Goal: Answer question/provide support: Share knowledge or assist other users

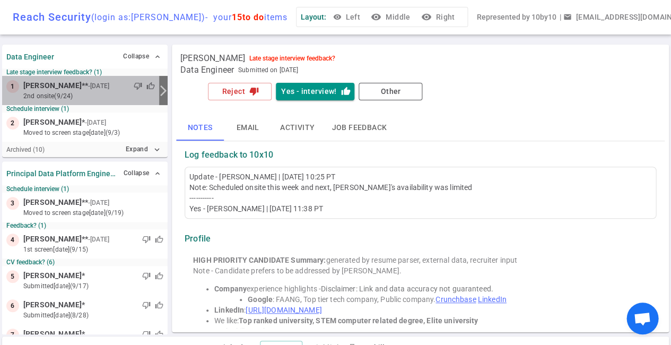
click at [99, 97] on small "2nd Onsite (9/24)" at bounding box center [89, 96] width 132 height 10
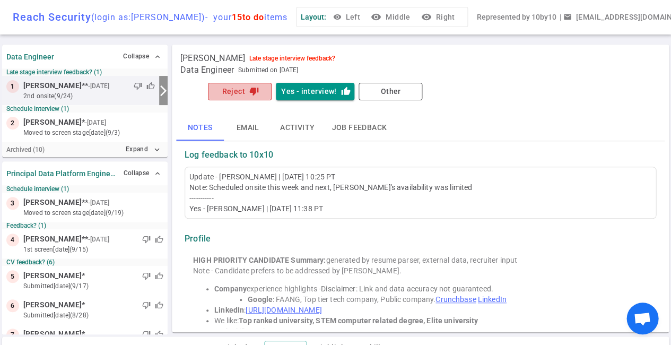
click at [234, 92] on button "Reject thumb_down" at bounding box center [240, 92] width 64 height 18
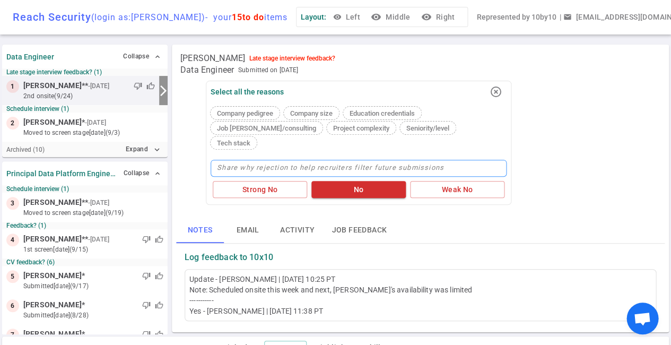
click at [242, 160] on textarea at bounding box center [359, 168] width 296 height 17
type textarea "S"
type textarea "Sa"
type textarea "Sas"
type textarea "Sash"
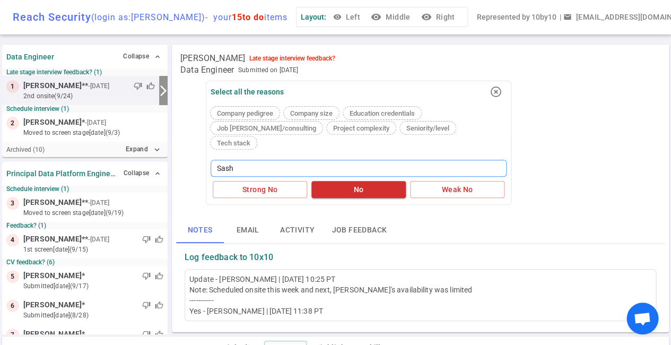
type textarea "[PERSON_NAME]"
type textarea "[PERSON_NAME] dr"
type textarea "[PERSON_NAME] dro"
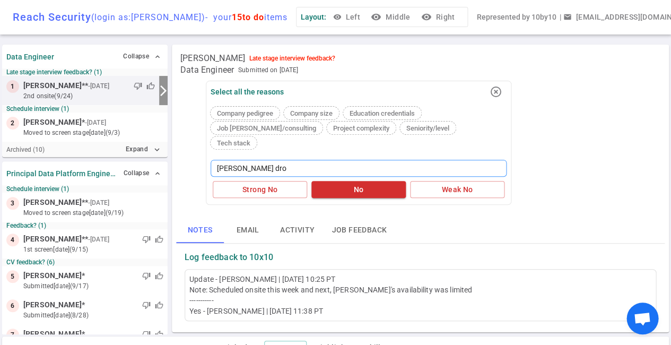
type textarea "[PERSON_NAME] drop"
type textarea "[PERSON_NAME]"
type textarea "[PERSON_NAME] dropped"
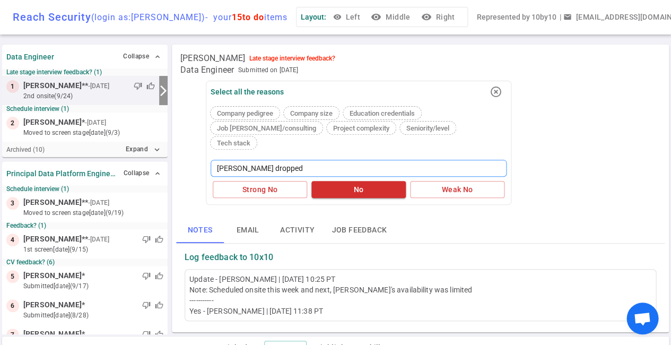
type textarea "[PERSON_NAME] dropped o"
type textarea "[PERSON_NAME] dropped ou"
type textarea "[PERSON_NAME] dropped out"
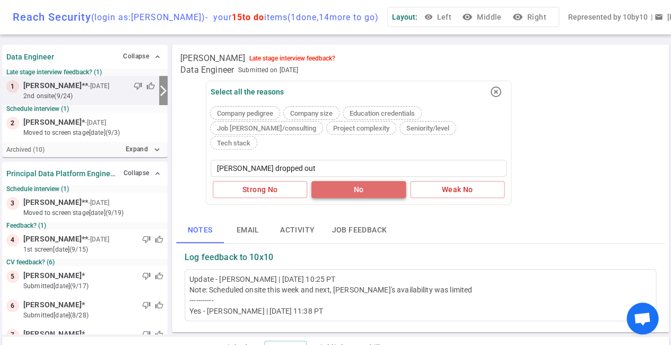
drag, startPoint x: 242, startPoint y: 151, endPoint x: 349, endPoint y: 180, distance: 110.5
click at [349, 181] on button "No" at bounding box center [358, 190] width 94 height 18
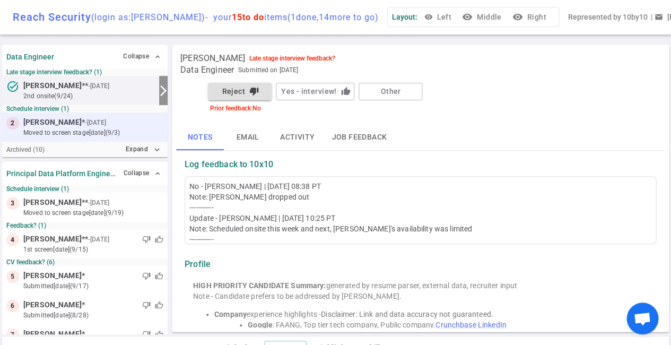
click at [78, 129] on small "moved to Screen stage [DATE] (9/3)" at bounding box center [93, 133] width 140 height 10
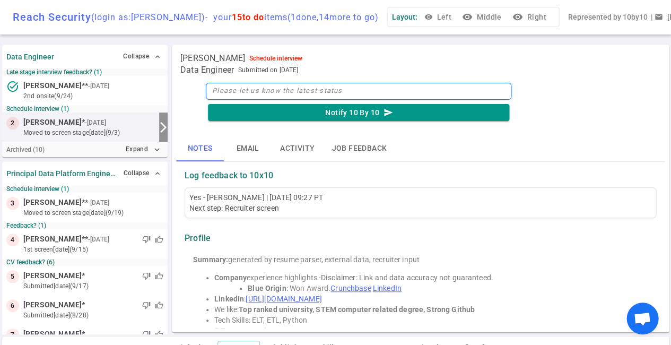
click at [252, 88] on textarea at bounding box center [358, 91] width 305 height 17
type textarea "S"
type textarea "Se"
type textarea "Sen"
type textarea "Sent"
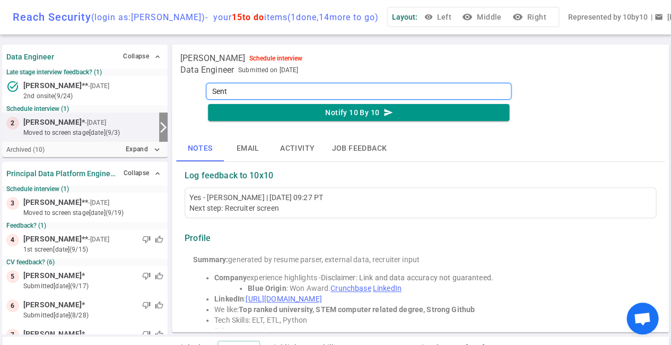
type textarea "Sen"
type textarea "Se"
type textarea "S"
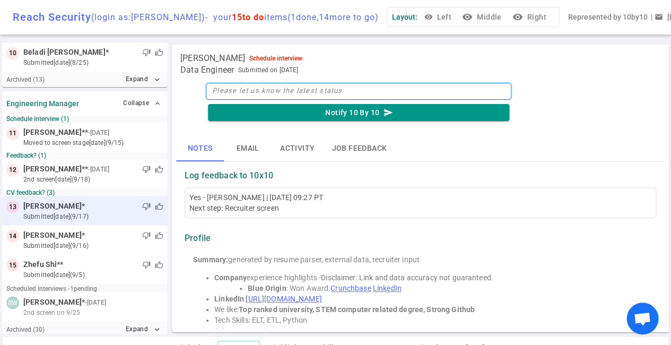
scroll to position [369, 0]
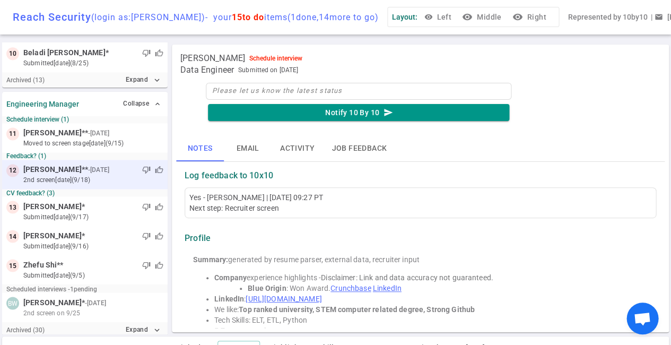
click at [65, 169] on span "[PERSON_NAME] ** - [DATE]" at bounding box center [67, 169] width 88 height 11
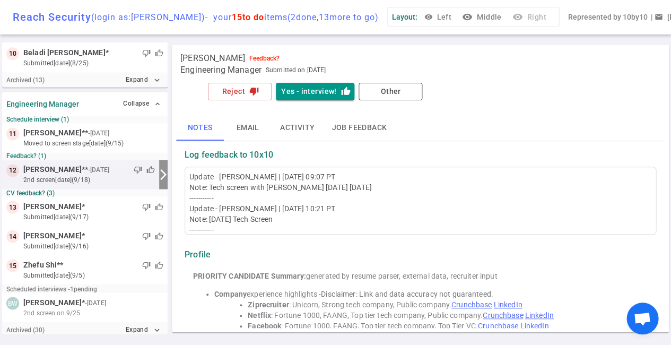
scroll to position [350, 0]
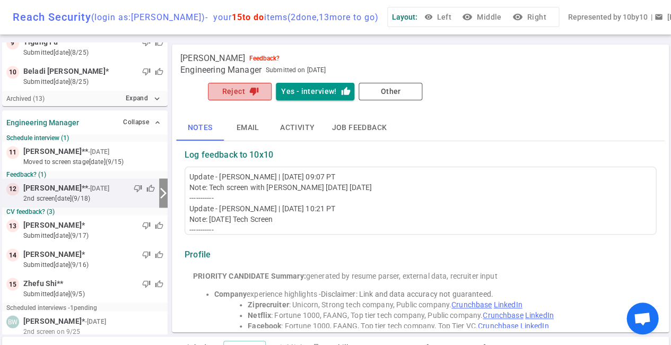
click at [243, 94] on button "Reject thumb_down" at bounding box center [240, 92] width 64 height 18
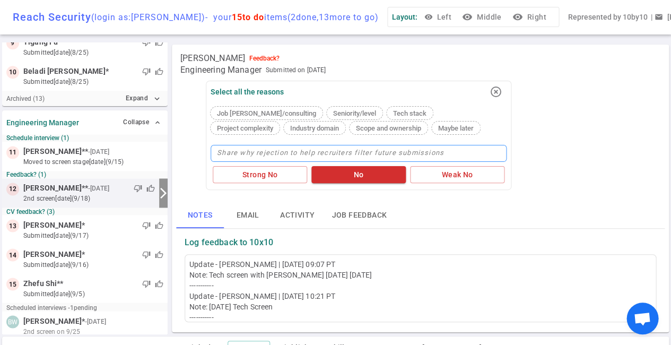
click at [234, 148] on textarea at bounding box center [359, 153] width 296 height 17
type textarea "D"
type textarea "Di"
type textarea "Did"
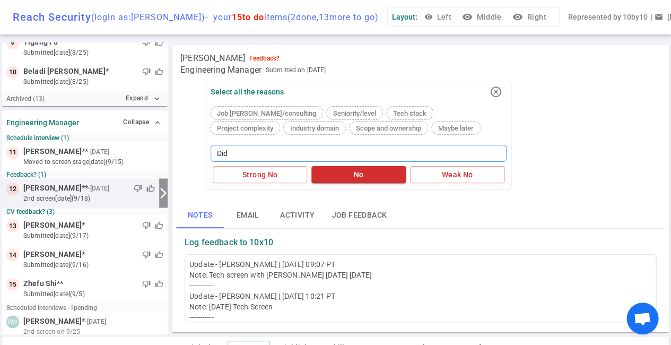
type textarea "Did n"
type textarea "Did no"
type textarea "Did not"
type textarea "Did not d"
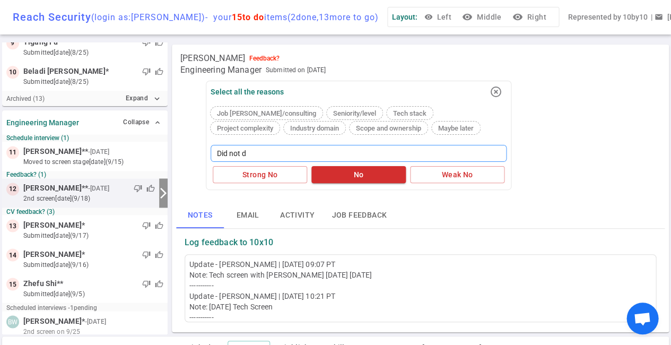
type textarea "Did not do"
type textarea "Did not do w"
type textarea "Did not do we"
type textarea "Did not do wel"
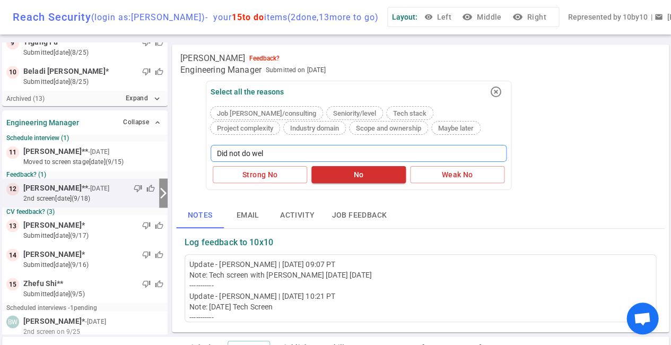
type textarea "Did not do well"
type textarea "Did not do well w"
type textarea "Did not do well wi"
type textarea "Did not do well wit"
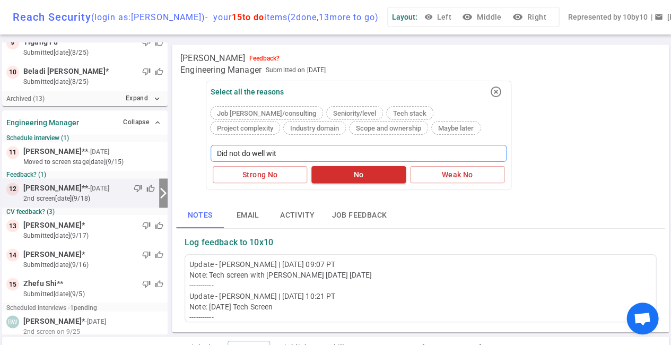
type textarea "Did not do well with"
type textarea "Did not do well with B"
type textarea "Did not do well with Br"
type textarea "Did not do well with Bri"
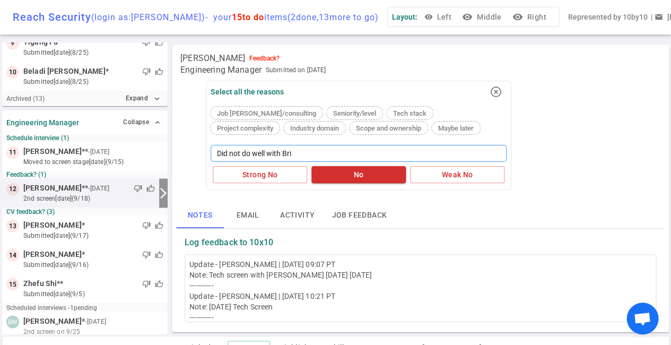
type textarea "Did not do well with [PERSON_NAME]"
type textarea "Did not do well with Bri"
type textarea "Did not do well with Br"
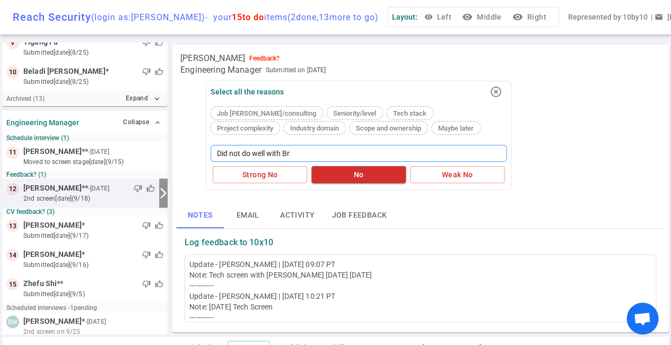
type textarea "Did not do well with B"
type textarea "Did not do well with"
type textarea "Did not do well wit"
type textarea "Did not do well wi"
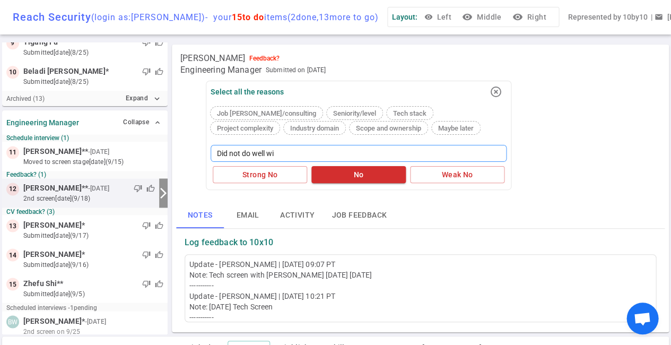
type textarea "Did not do well w"
type textarea "Did not do well"
type textarea "Did not do wel"
type textarea "Did not do we"
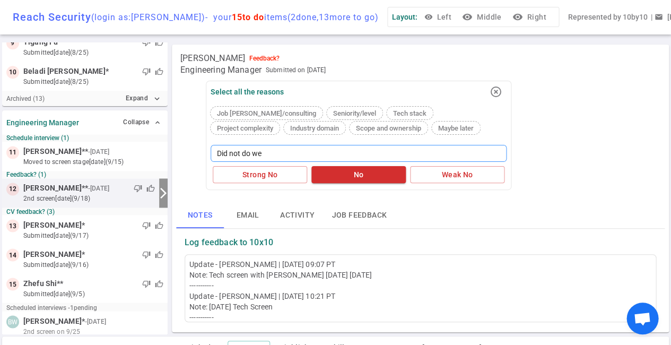
type textarea "Did not do w"
type textarea "Did not do"
type textarea "Did not d"
type textarea "Did not"
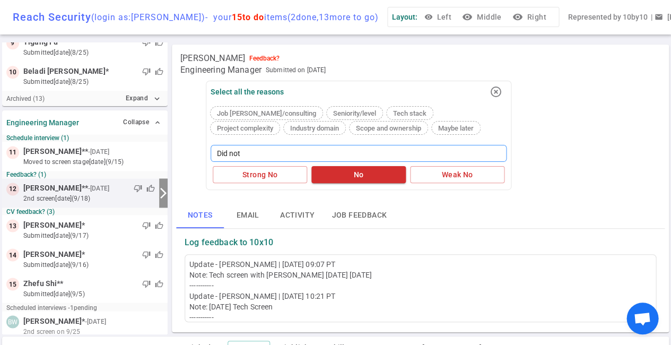
type textarea "Did not p"
type textarea "Did not pa"
type textarea "Did not pas"
type textarea "Did not pass"
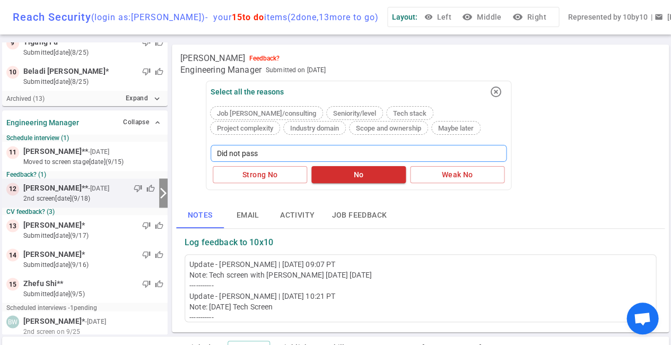
type textarea "Did not pass t"
type textarea "Did not pass th"
type textarea "Did not pass the"
type textarea "Did not pass the i"
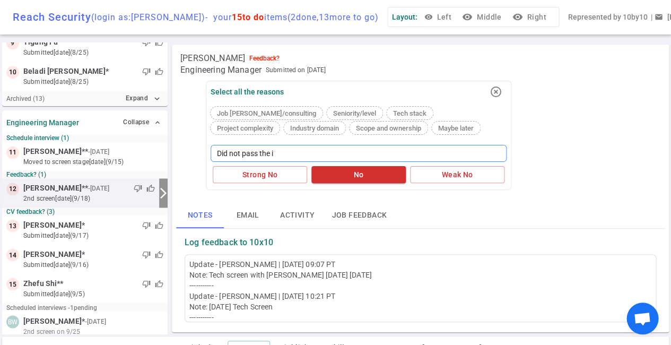
type textarea "Did not pass the in"
type textarea "Did not pass the ini"
type textarea "Did not pass the init"
type textarea "Did not pass the initi"
type textarea "Did not pass the initia"
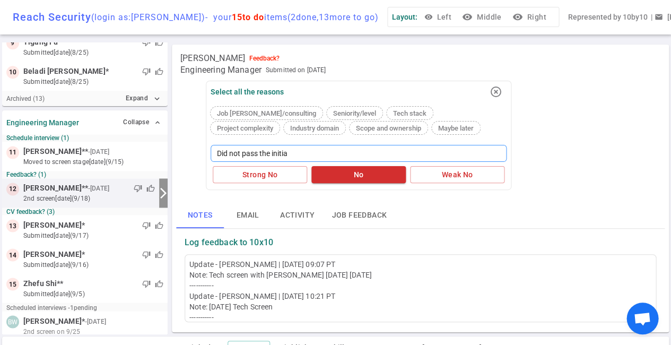
type textarea "Did not pass the initial"
type textarea "Did not pass the initial s"
type textarea "Did not pass the initial sc"
type textarea "Did not pass the initial scr"
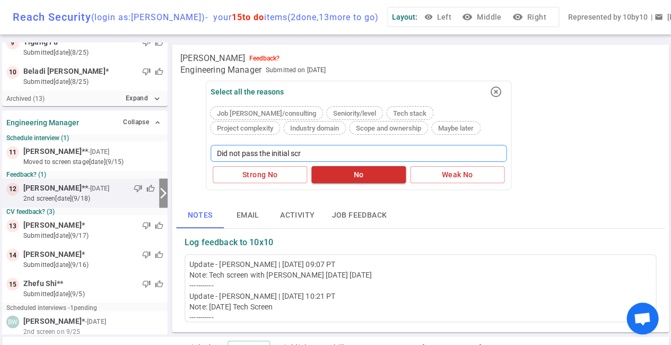
type textarea "Did not pass the initial scre"
type textarea "Did not pass the initial scree"
type textarea "Did not pass the initial screen"
click at [337, 170] on button "No" at bounding box center [358, 175] width 94 height 18
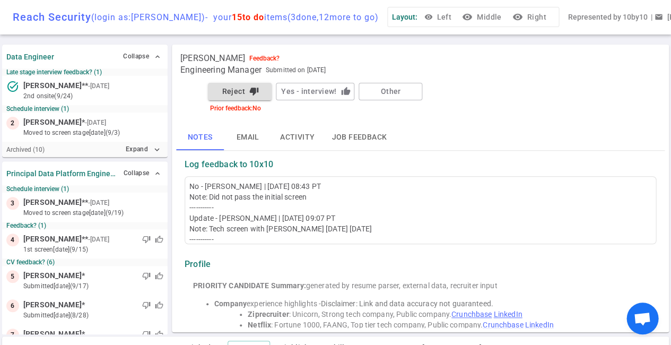
scroll to position [0, 0]
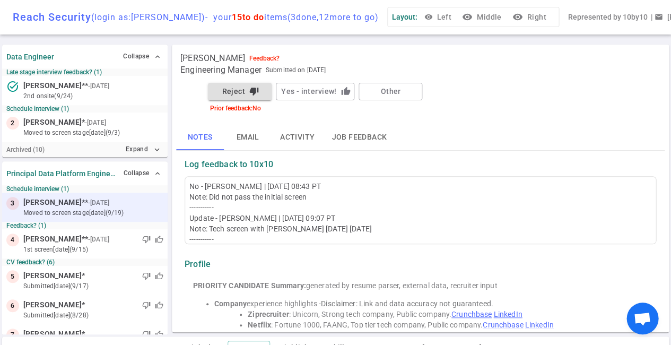
click at [67, 210] on small "moved to Screen stage [DATE] (9/19)" at bounding box center [93, 213] width 140 height 10
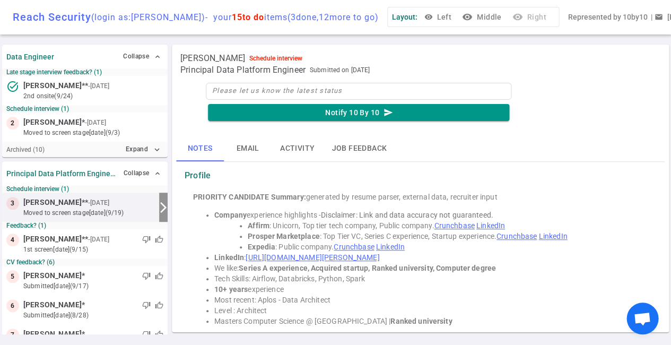
scroll to position [18, 0]
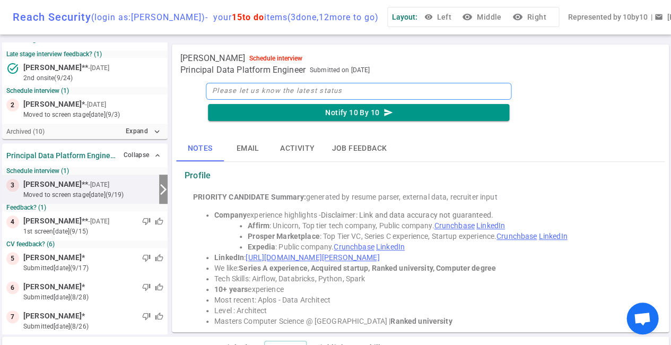
click at [282, 95] on textarea at bounding box center [358, 91] width 305 height 17
type textarea "s"
type textarea "sc"
type textarea "sch"
type textarea "sche"
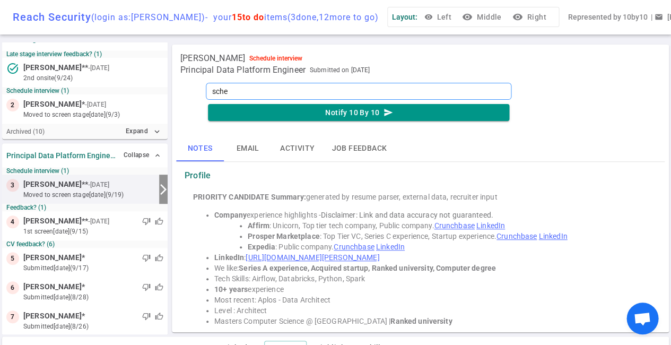
type textarea "sched"
type textarea "schedu"
type textarea "schedul"
click at [332, 112] on button "Notify 10 By 10 send" at bounding box center [358, 113] width 301 height 18
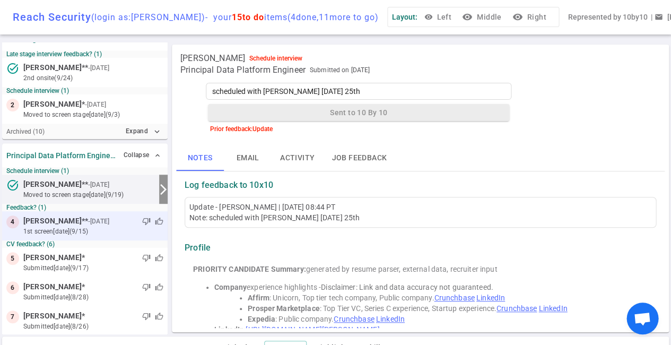
click at [59, 224] on span "[PERSON_NAME]" at bounding box center [52, 220] width 58 height 11
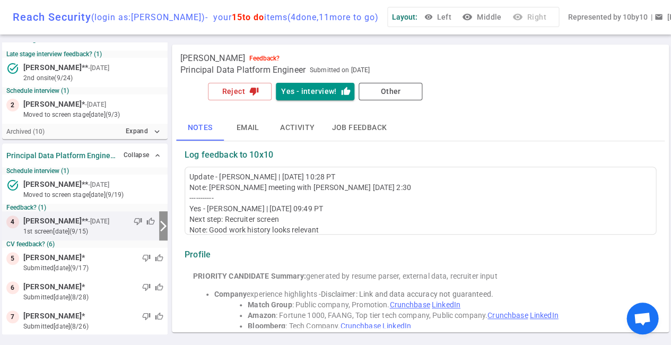
scroll to position [54, 0]
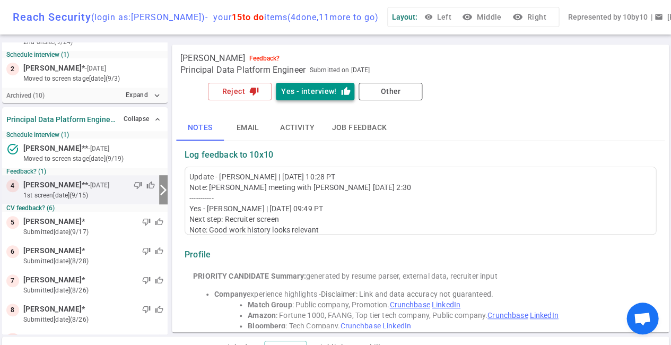
click at [307, 92] on button "Yes - interview! thumb_up" at bounding box center [315, 92] width 78 height 18
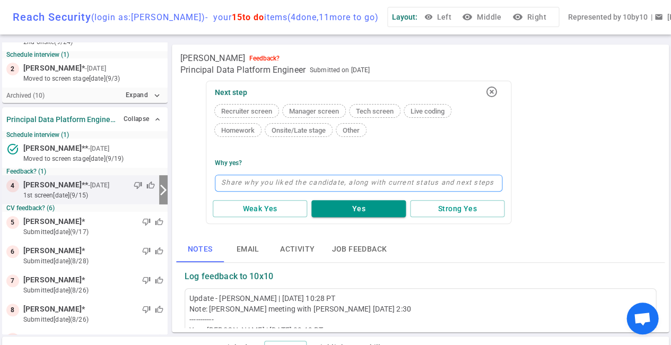
click at [245, 178] on textarea at bounding box center [358, 182] width 287 height 17
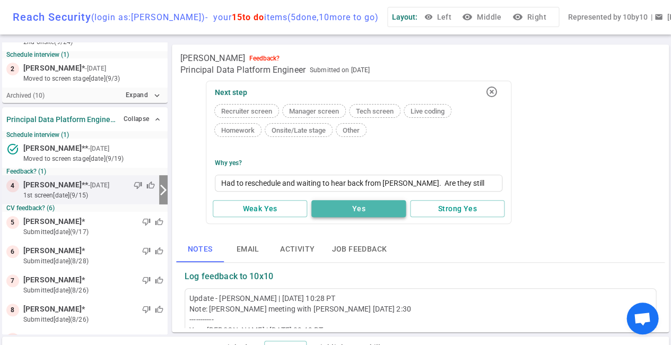
click at [347, 212] on button "Yes" at bounding box center [358, 209] width 94 height 18
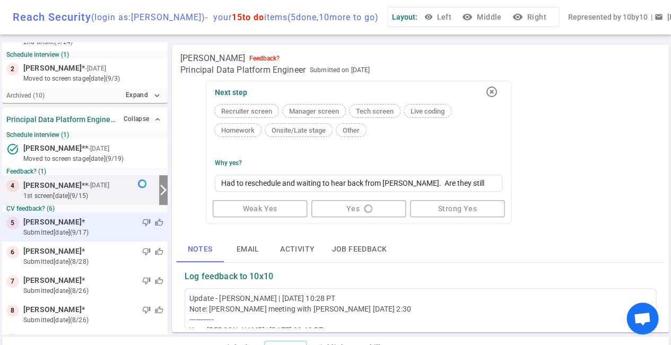
click at [91, 220] on div "thumb_down thumb_up" at bounding box center [124, 222] width 78 height 11
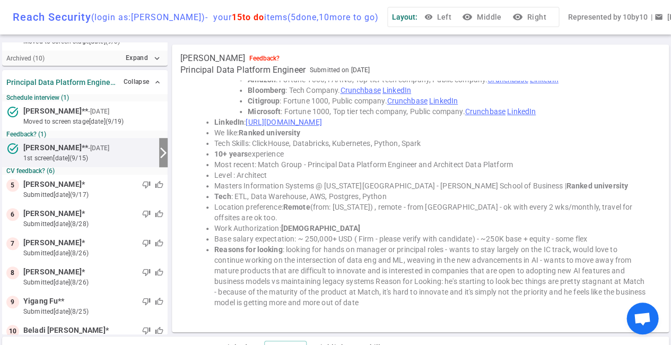
scroll to position [0, 0]
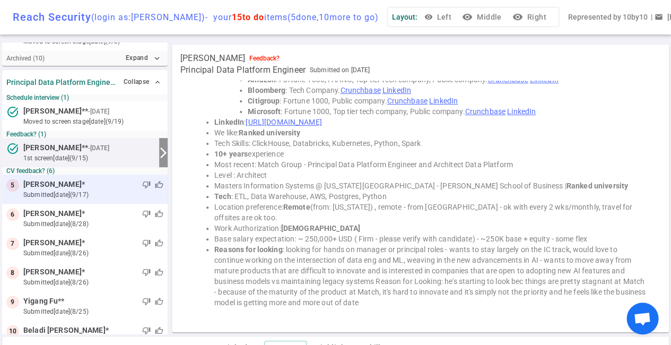
click at [85, 183] on div "thumb_down thumb_up" at bounding box center [124, 184] width 78 height 11
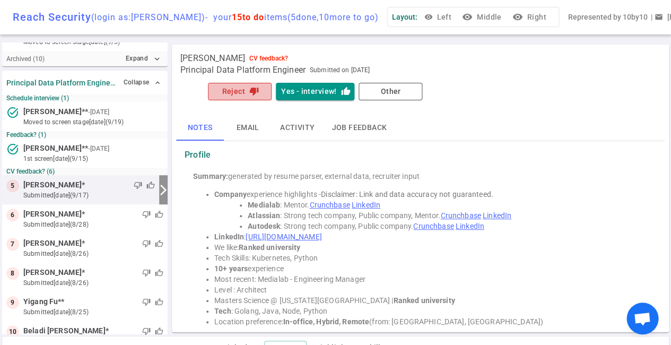
click at [244, 89] on button "Reject thumb_down" at bounding box center [240, 92] width 64 height 18
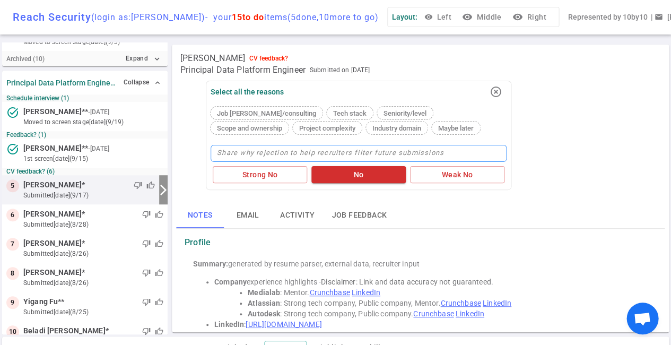
click at [263, 152] on textarea at bounding box center [359, 153] width 296 height 17
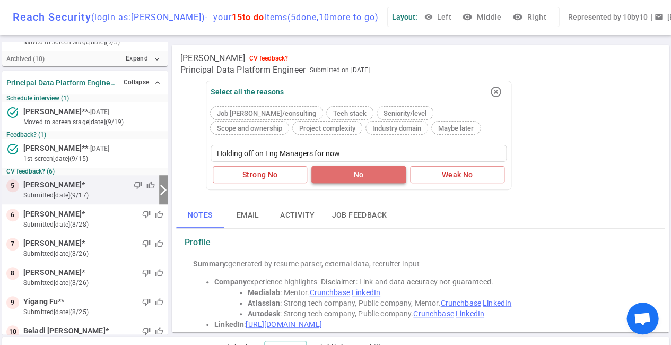
click at [370, 177] on button "No" at bounding box center [358, 175] width 94 height 18
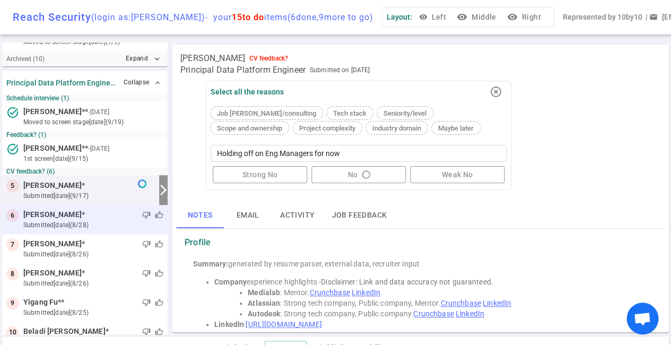
click at [89, 223] on small "submitted [DATE] (8/28)" at bounding box center [93, 225] width 140 height 10
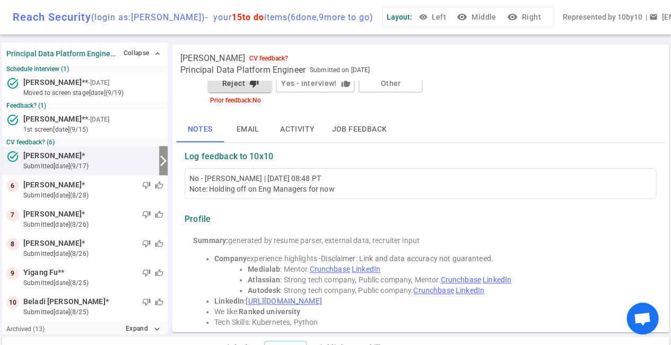
scroll to position [8, 0]
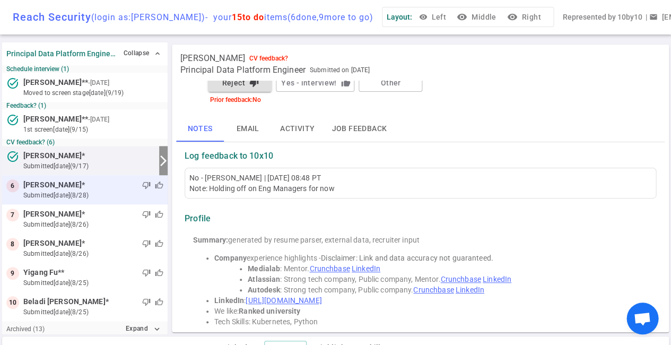
click at [85, 187] on div "thumb_down thumb_up" at bounding box center [124, 185] width 78 height 11
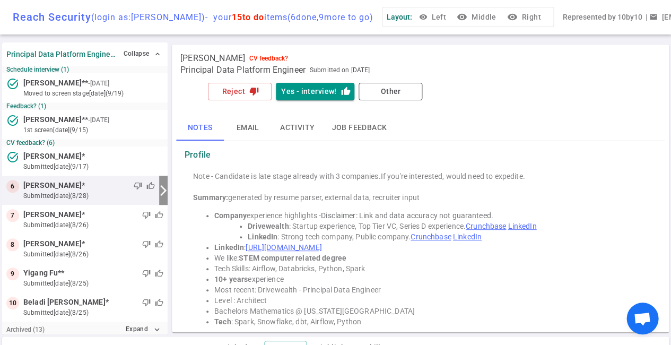
scroll to position [0, 0]
click at [250, 92] on icon "thumb_down" at bounding box center [254, 91] width 10 height 10
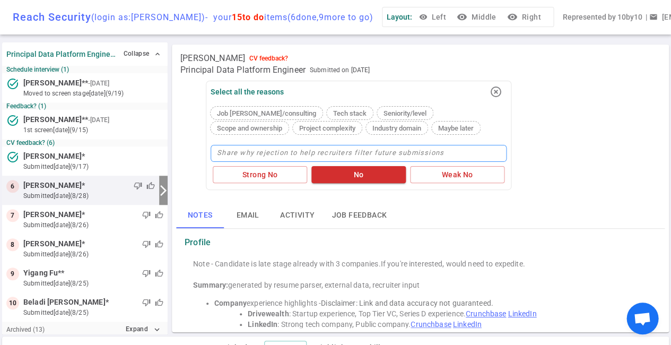
click at [270, 148] on textarea at bounding box center [359, 153] width 296 height 17
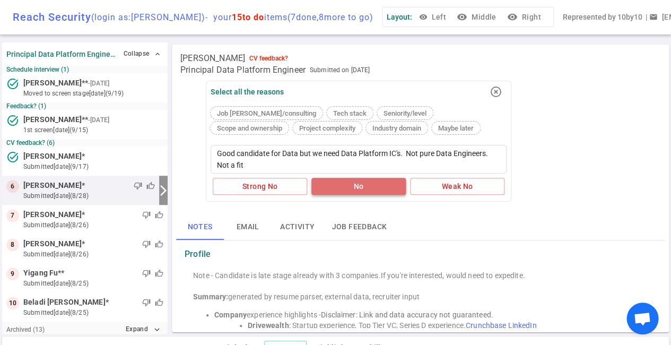
click at [339, 185] on button "No" at bounding box center [358, 187] width 94 height 18
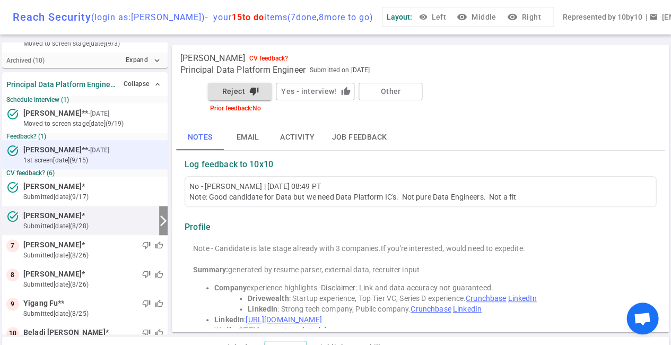
click at [64, 148] on span "[PERSON_NAME] ** - [DATE]" at bounding box center [67, 149] width 88 height 11
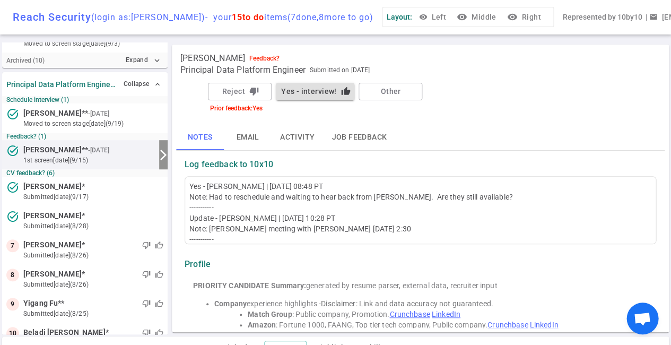
scroll to position [54, 0]
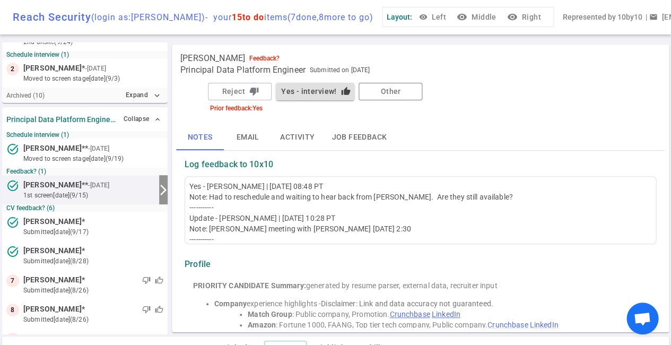
click at [395, 92] on button "Other" at bounding box center [391, 92] width 64 height 18
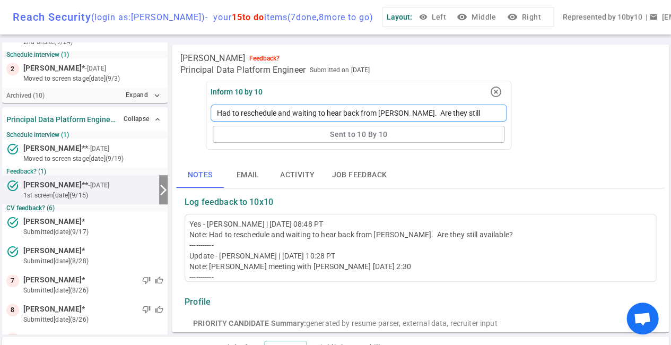
click at [345, 113] on textarea "Had to reschedule and waiting to hear back from [PERSON_NAME]. Are they still a…" at bounding box center [359, 112] width 296 height 17
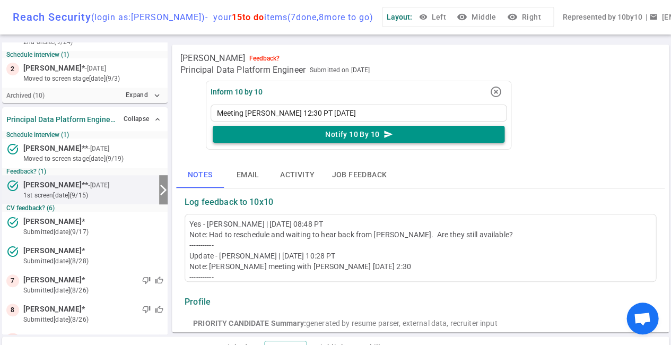
click at [354, 132] on button "Notify 10 By 10 send" at bounding box center [359, 135] width 292 height 18
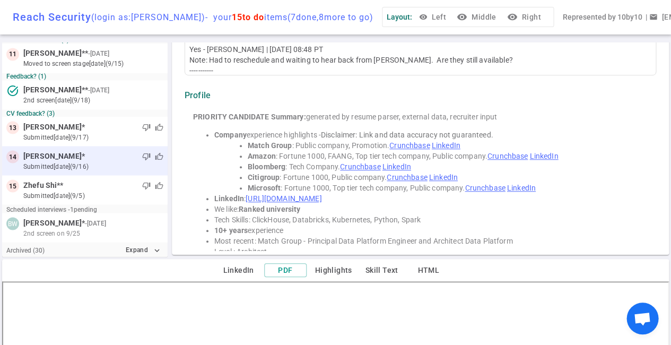
scroll to position [369, 0]
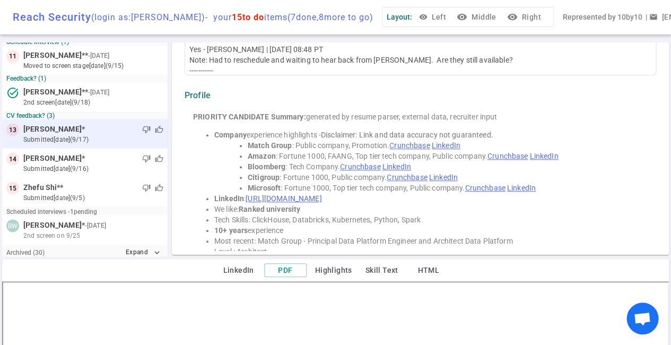
click at [71, 134] on small "submitted [DATE] (9/17)" at bounding box center [93, 139] width 140 height 10
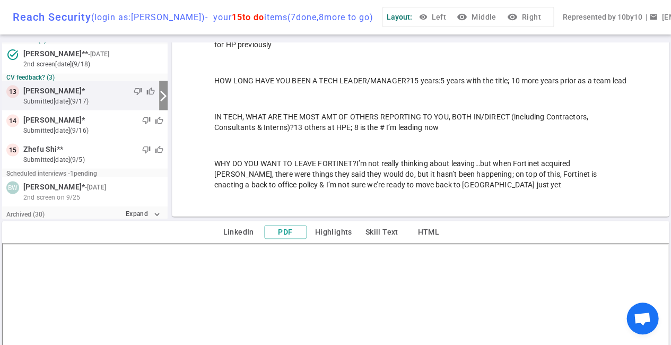
scroll to position [297, 0]
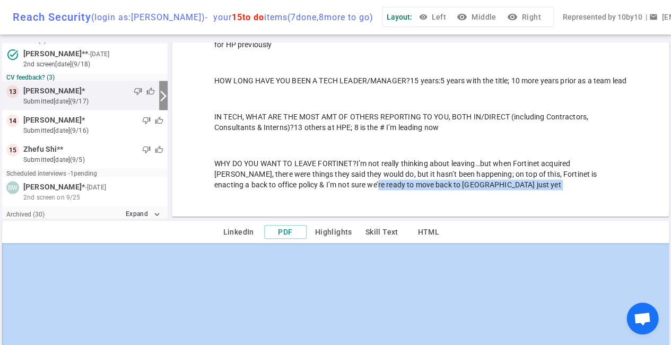
drag, startPoint x: 310, startPoint y: 235, endPoint x: 311, endPoint y: 185, distance: 50.4
click at [311, 185] on div "Data Engineer Collapse expand_less Late stage interview feedback? (1) task_alt …" at bounding box center [335, 78] width 671 height 302
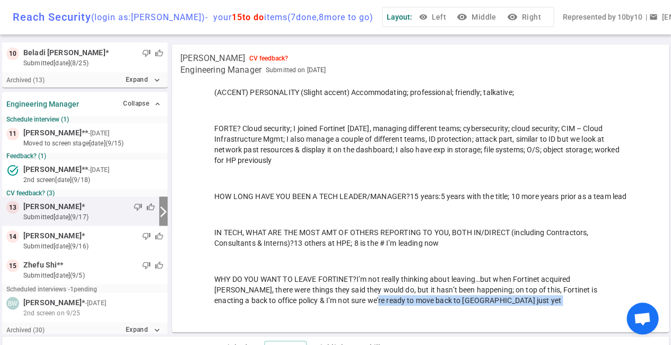
scroll to position [0, 0]
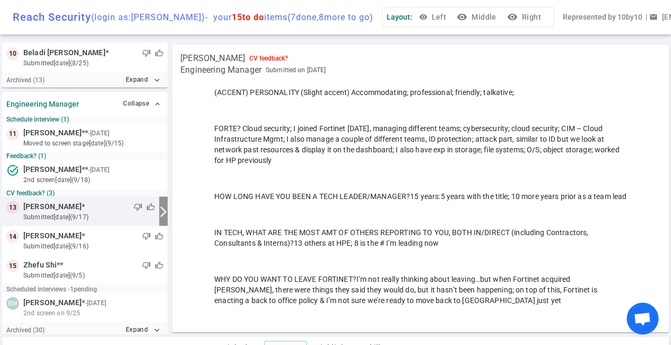
click at [67, 200] on span "[PERSON_NAME]" at bounding box center [52, 205] width 58 height 11
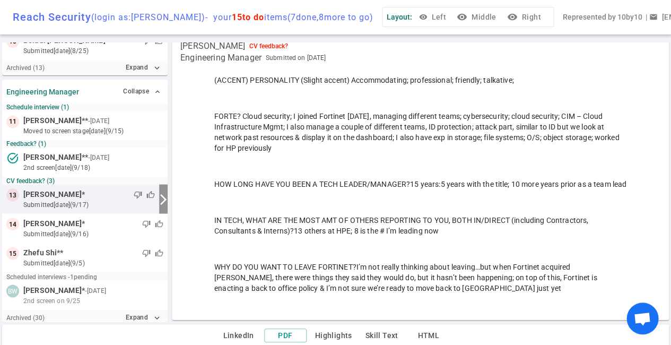
click at [71, 199] on small "submitted [DATE] (9/17)" at bounding box center [89, 204] width 132 height 10
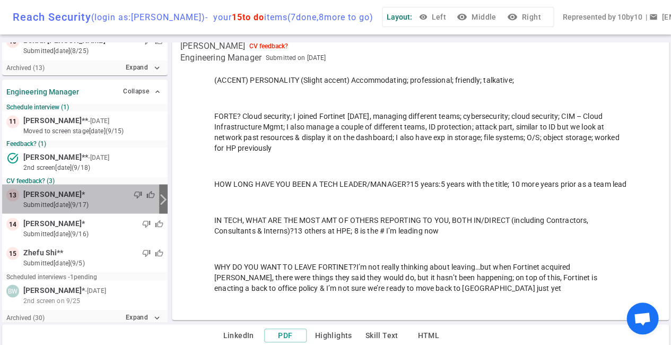
click at [97, 192] on div "thumb_down thumb_up" at bounding box center [120, 194] width 70 height 11
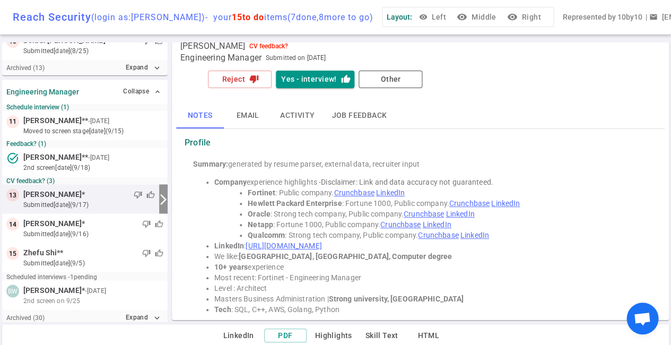
scroll to position [0, 0]
click at [249, 83] on icon "thumb_down" at bounding box center [254, 79] width 10 height 10
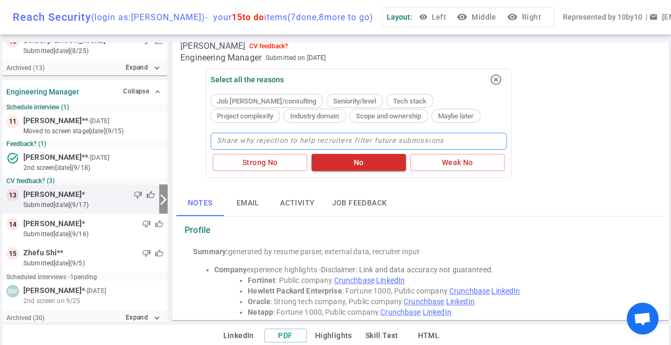
click at [256, 144] on textarea at bounding box center [359, 141] width 296 height 17
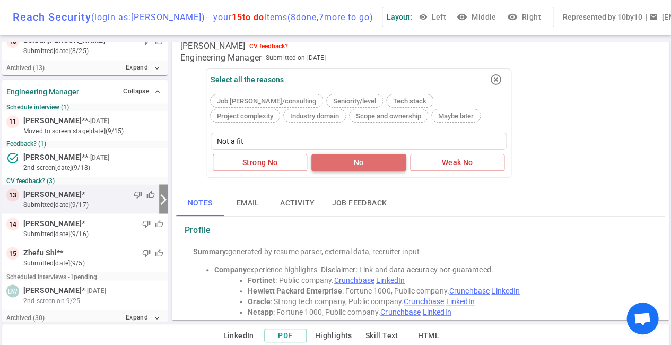
click at [351, 166] on button "No" at bounding box center [358, 163] width 94 height 18
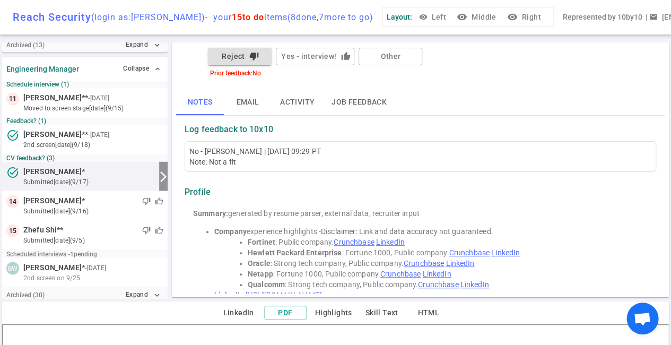
scroll to position [54, 0]
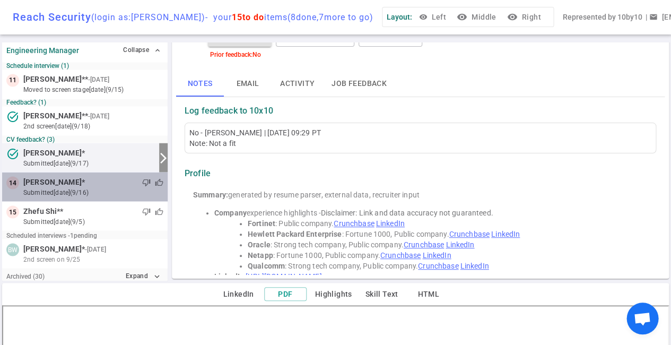
click at [85, 189] on small "submitted [DATE] (9/16)" at bounding box center [93, 192] width 140 height 10
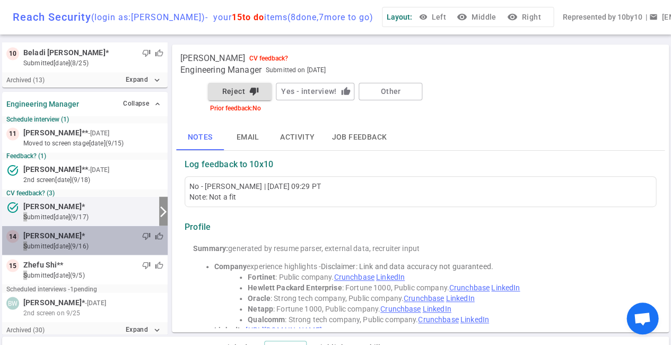
click at [85, 189] on small "CV feedback? (3)" at bounding box center [84, 192] width 157 height 7
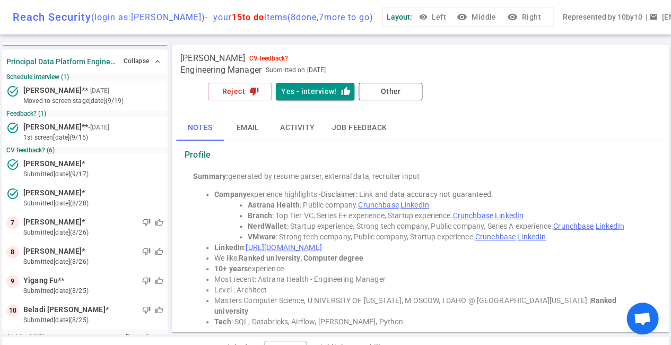
scroll to position [115, 0]
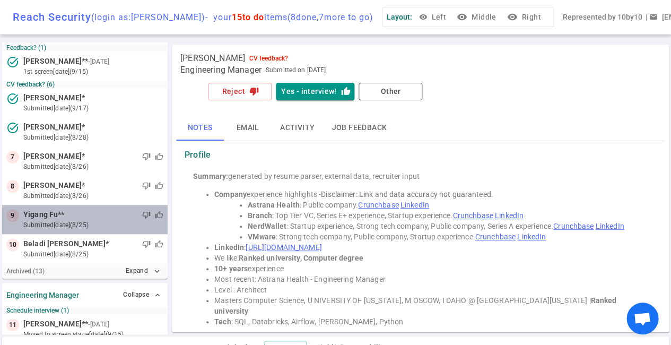
click at [64, 215] on div "thumb_down thumb_up" at bounding box center [113, 214] width 99 height 11
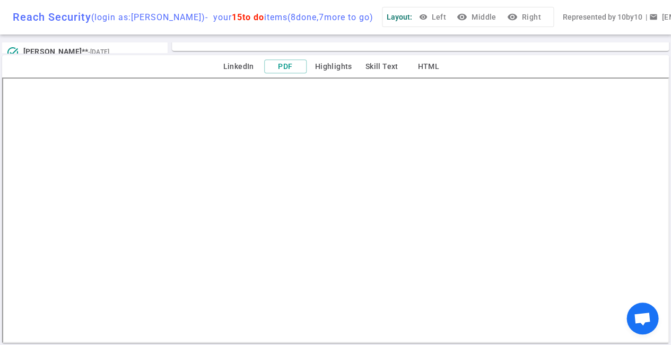
scroll to position [281, 0]
